Goal: Information Seeking & Learning: Understand process/instructions

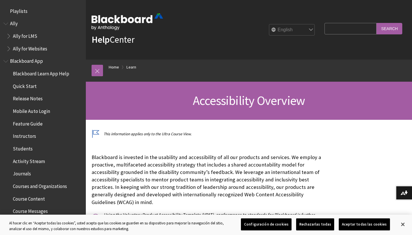
select select "/es-es/Learn/Accessibility_Overview"
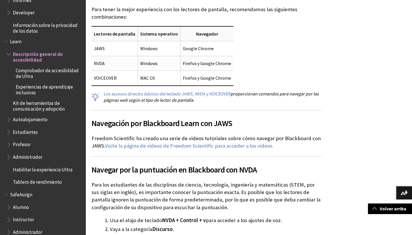
scroll to position [2003, 0]
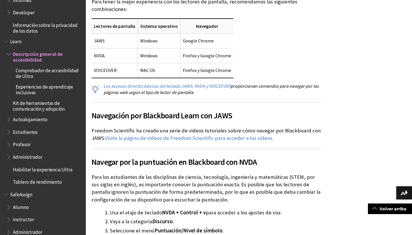
click at [31, 127] on span "Estudiantes" at bounding box center [25, 131] width 25 height 8
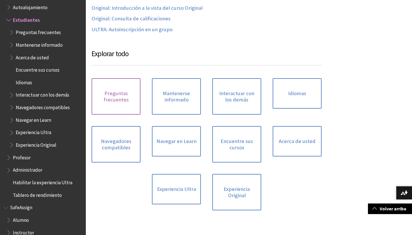
scroll to position [514, 0]
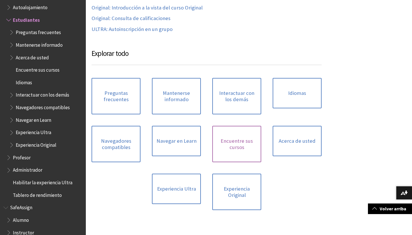
click at [240, 135] on link "Encuentre sus cursos" at bounding box center [236, 144] width 49 height 36
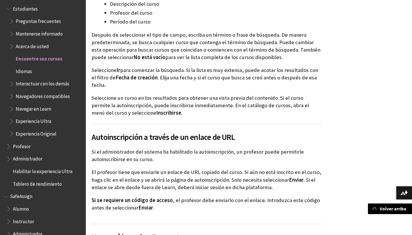
scroll to position [1009, 0]
